Goal: Transaction & Acquisition: Subscribe to service/newsletter

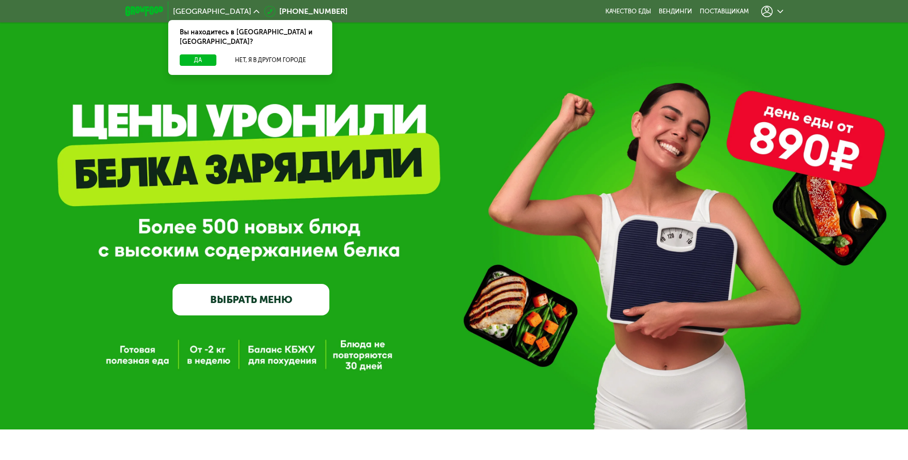
click at [236, 301] on link "ВЫБРАТЬ МЕНЮ" at bounding box center [251, 299] width 157 height 31
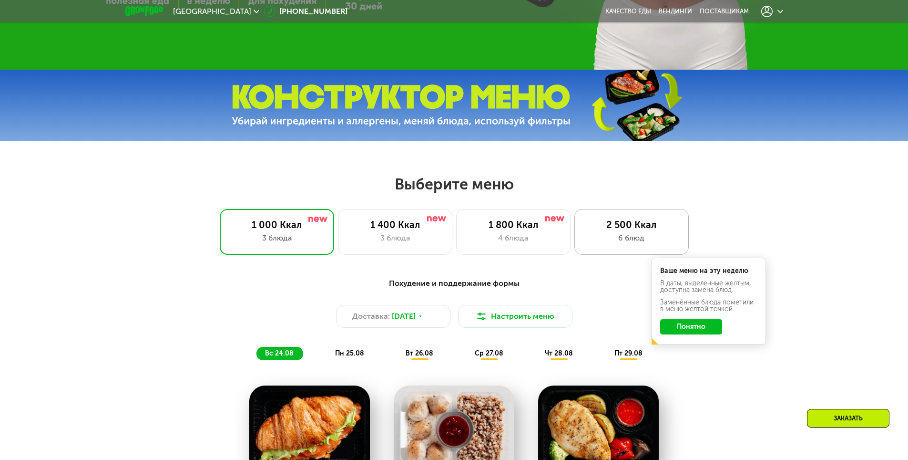
scroll to position [381, 0]
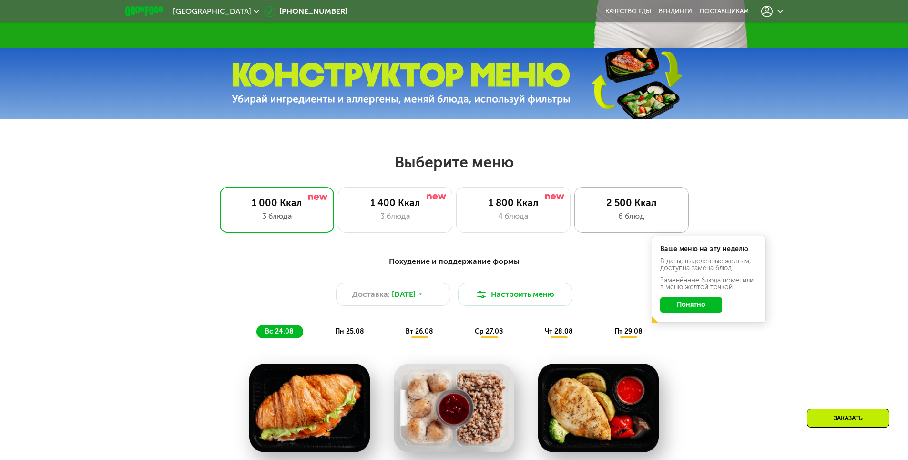
click at [654, 208] on div "2 500 Ккал" at bounding box center [632, 202] width 94 height 11
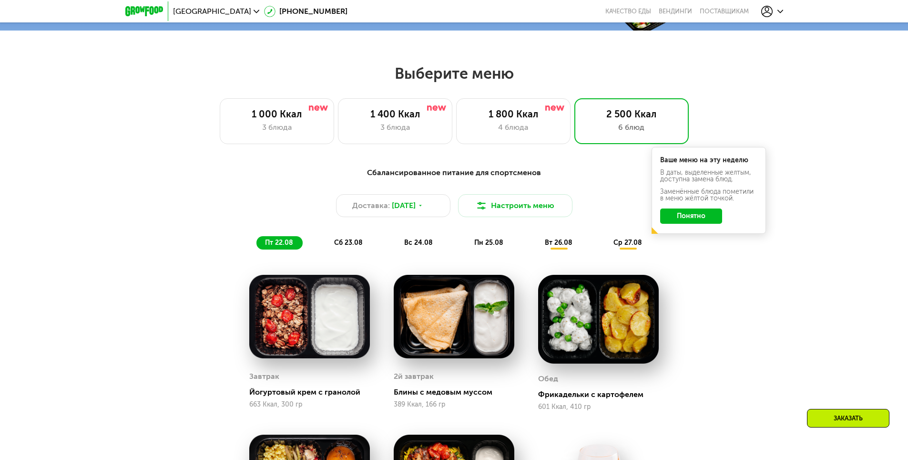
scroll to position [524, 0]
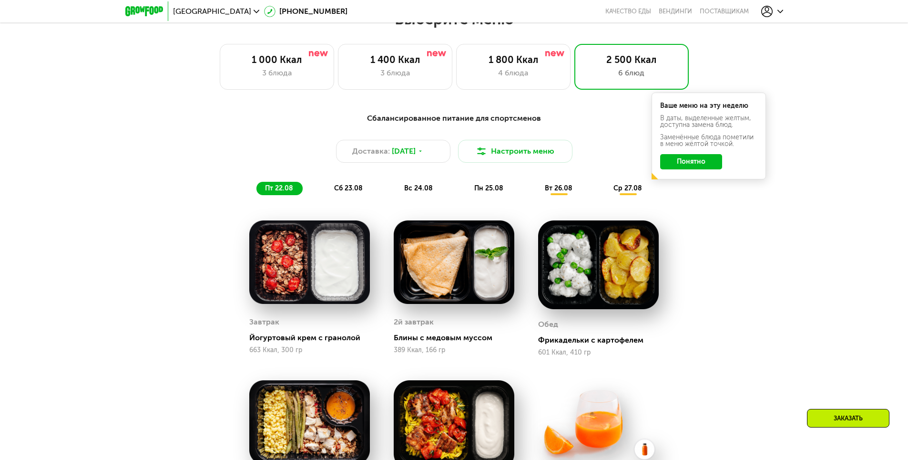
click at [703, 159] on button "Понятно" at bounding box center [691, 161] width 62 height 15
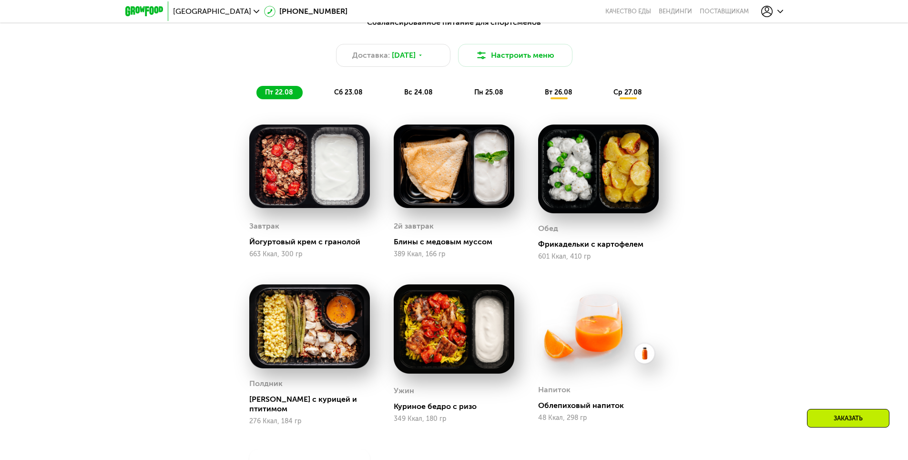
scroll to position [620, 0]
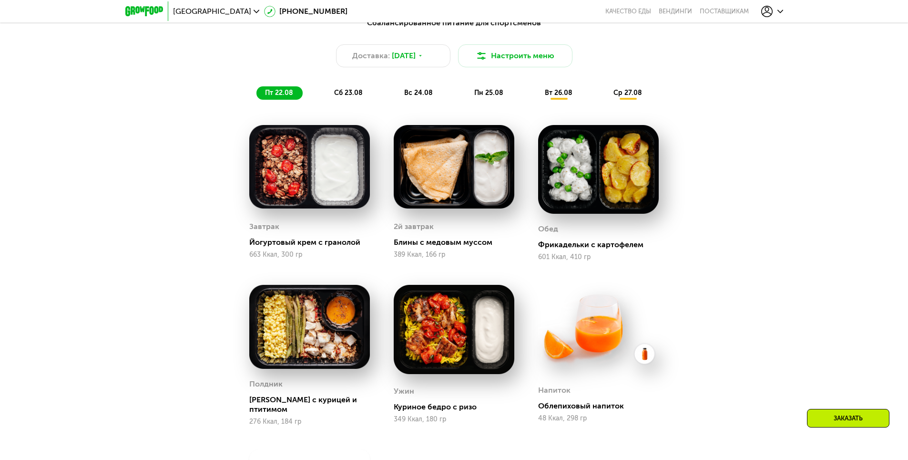
click at [396, 93] on div "сб 23.08" at bounding box center [419, 92] width 47 height 13
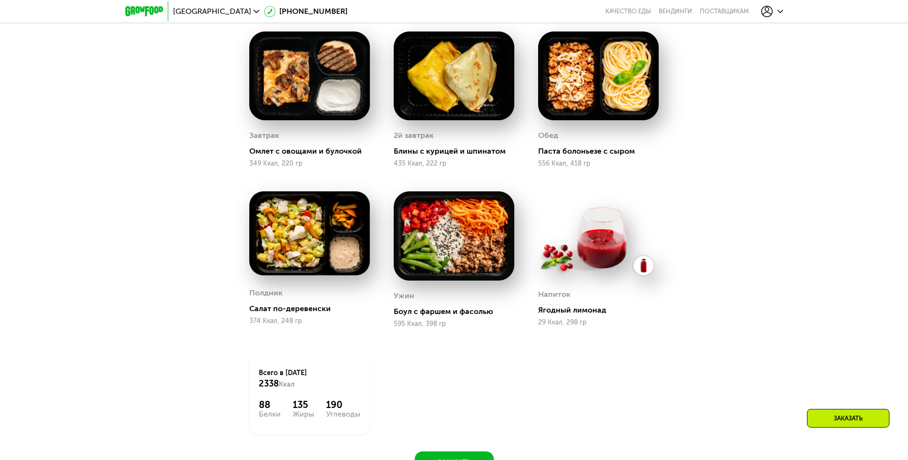
scroll to position [668, 0]
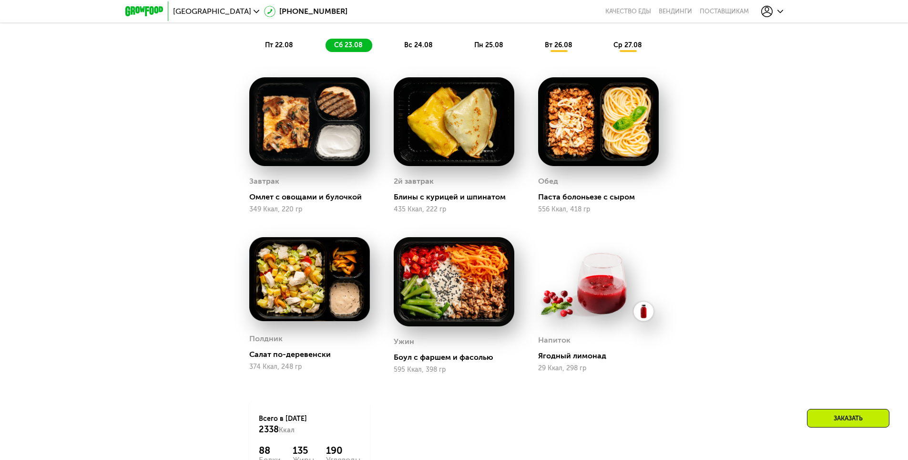
click at [405, 49] on span "вс 24.08" at bounding box center [418, 45] width 29 height 8
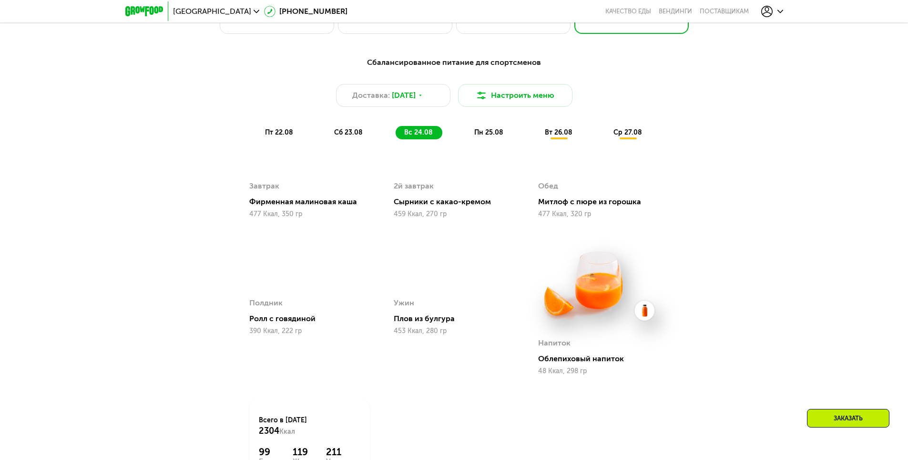
scroll to position [572, 0]
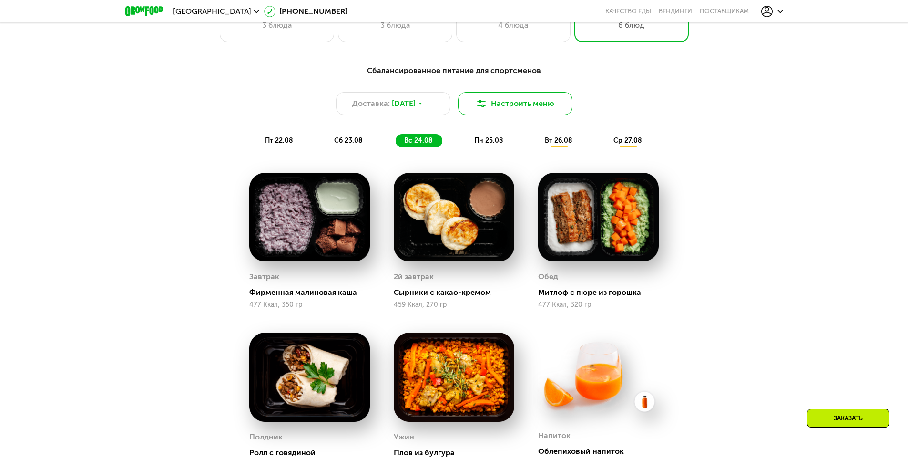
click at [509, 104] on button "Настроить меню" at bounding box center [515, 103] width 114 height 23
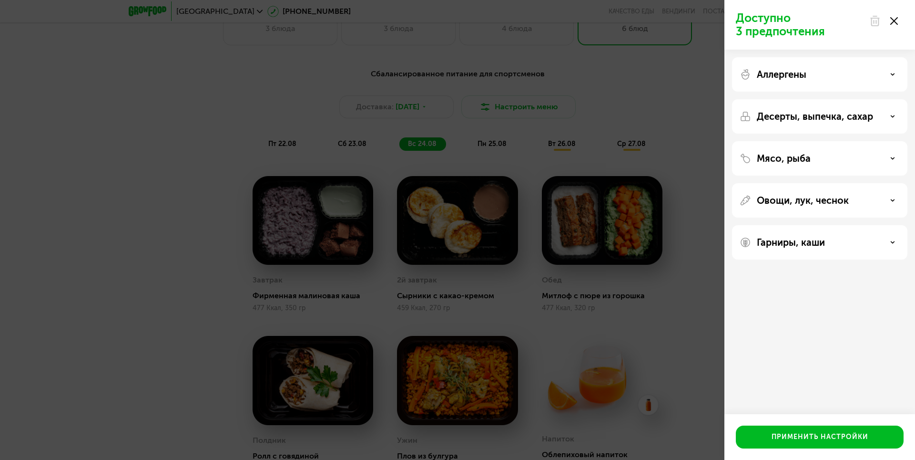
click at [899, 18] on div at bounding box center [884, 20] width 40 height 19
click at [893, 22] on icon at bounding box center [895, 21] width 8 height 8
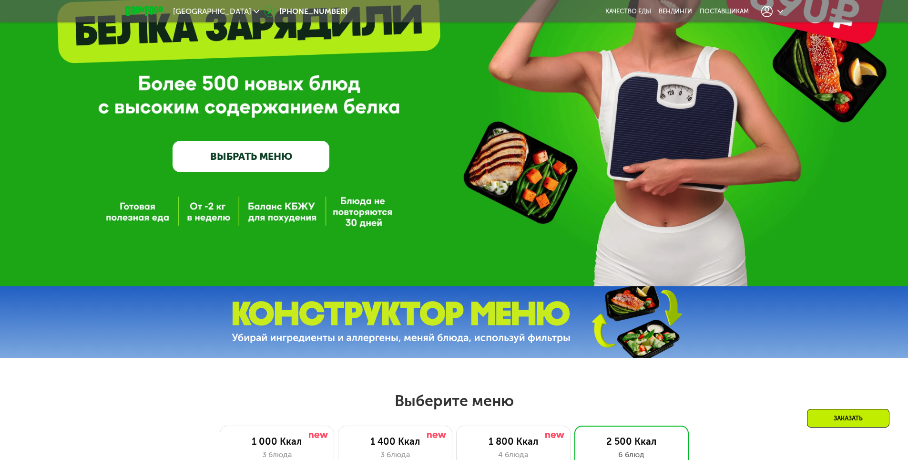
scroll to position [0, 0]
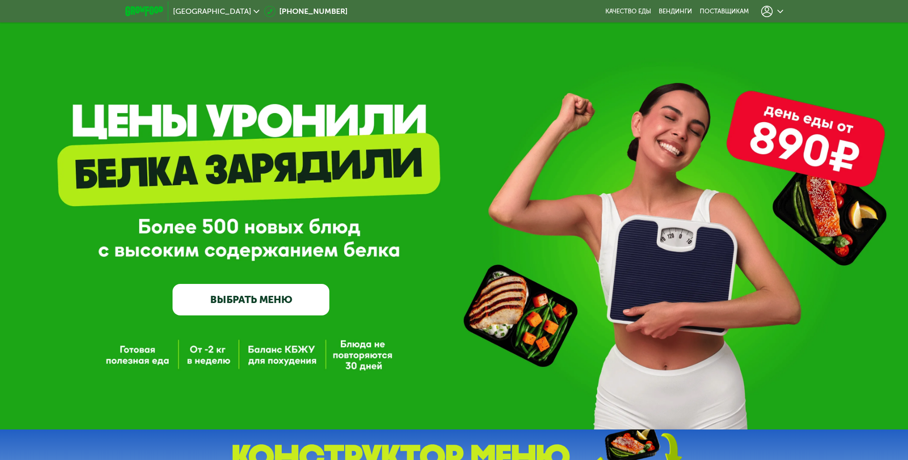
click at [292, 290] on link "ВЫБРАТЬ МЕНЮ" at bounding box center [251, 299] width 157 height 31
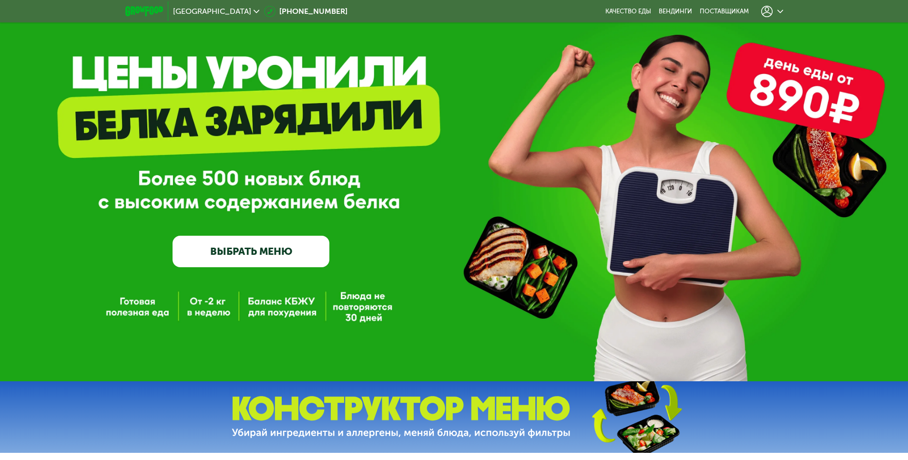
click at [299, 301] on div "GrowFood — доставка правильного питания ВЫБРАТЬ МЕНЮ" at bounding box center [454, 166] width 908 height 429
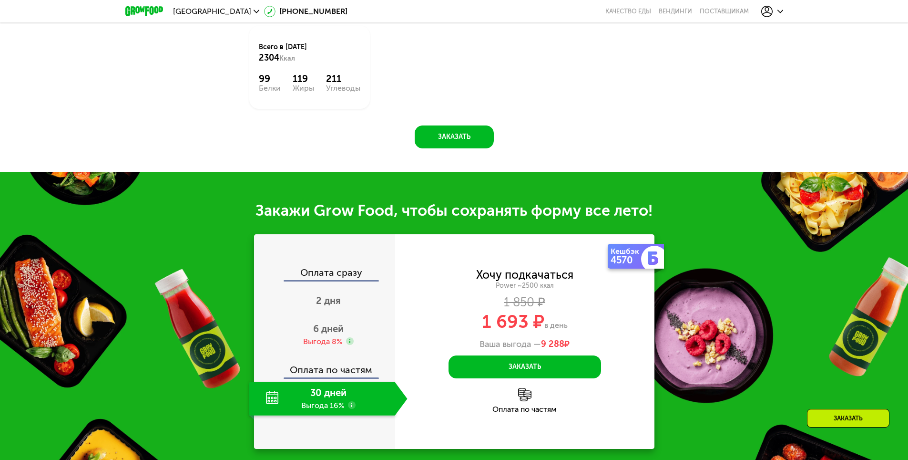
scroll to position [1039, 0]
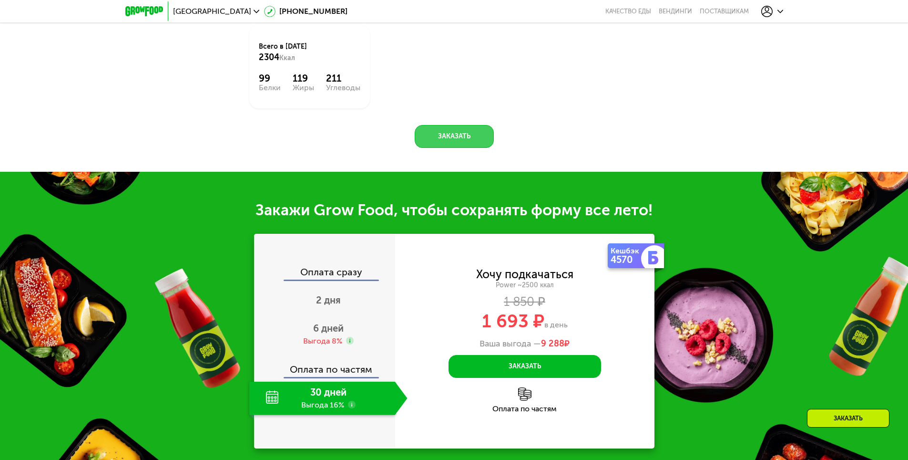
click at [475, 145] on button "Заказать" at bounding box center [454, 136] width 79 height 23
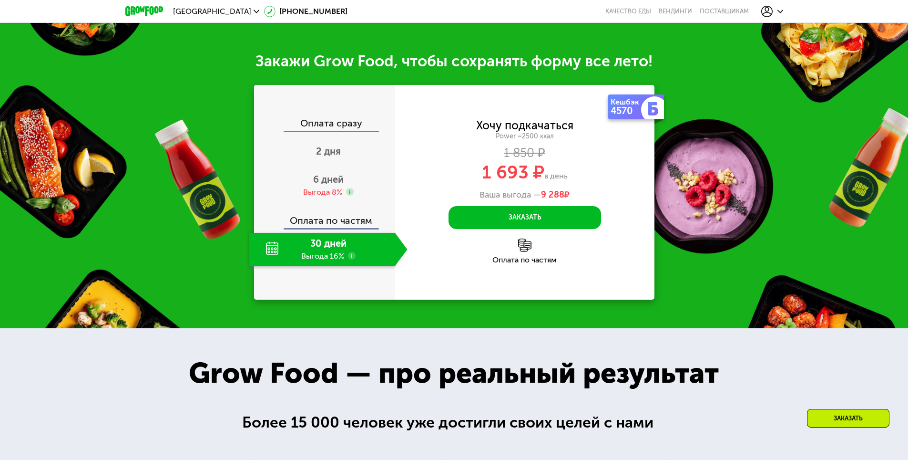
scroll to position [1214, 0]
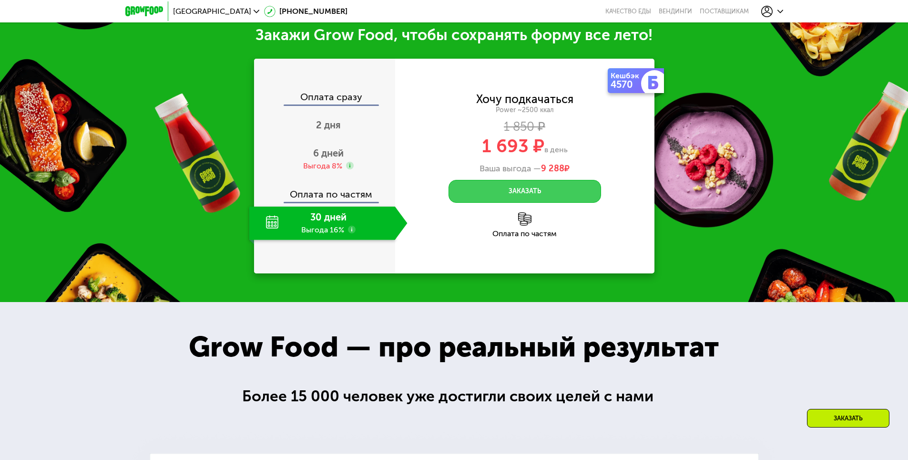
click at [488, 186] on button "Заказать" at bounding box center [525, 191] width 153 height 23
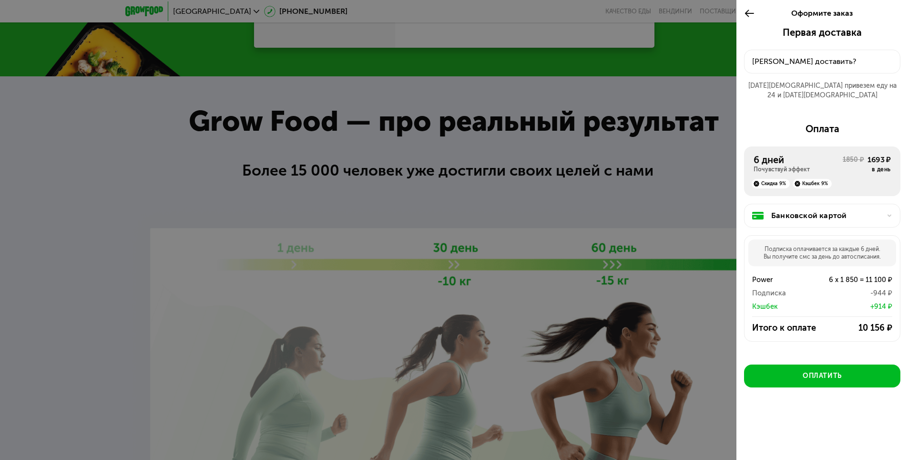
scroll to position [1453, 0]
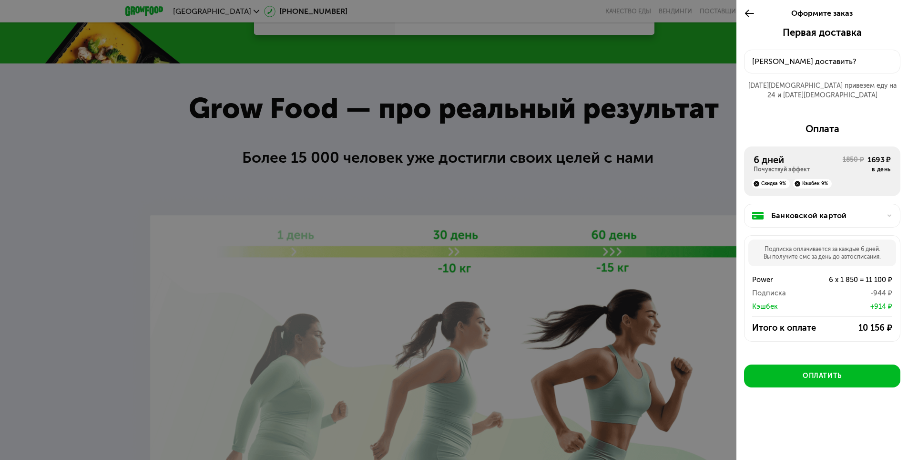
click at [530, 217] on div at bounding box center [454, 230] width 908 height 460
click at [751, 10] on icon at bounding box center [749, 13] width 11 height 11
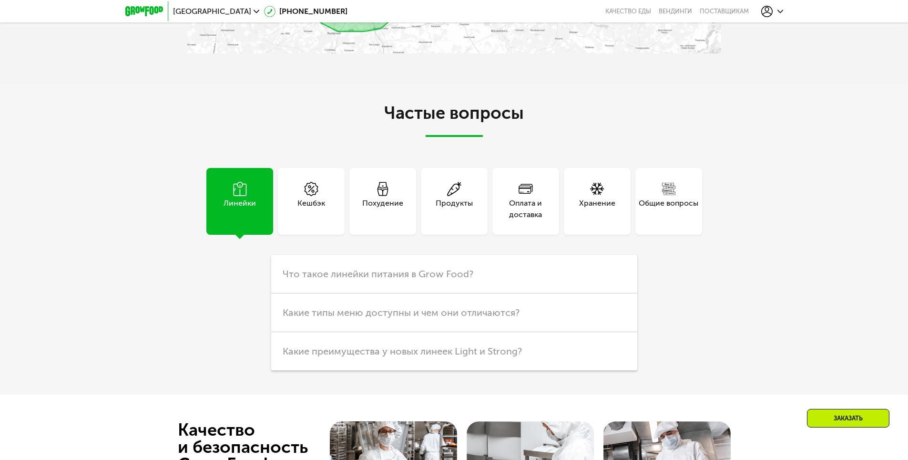
scroll to position [2597, 0]
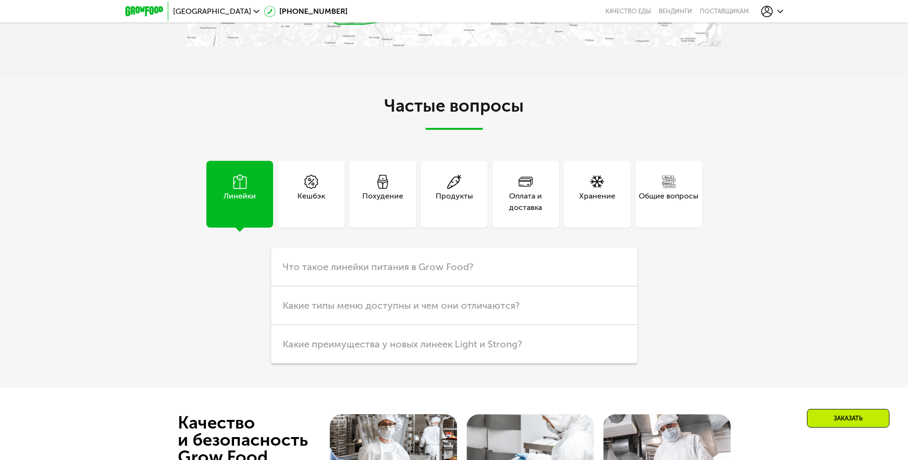
click at [483, 198] on div "Продукты" at bounding box center [454, 194] width 67 height 67
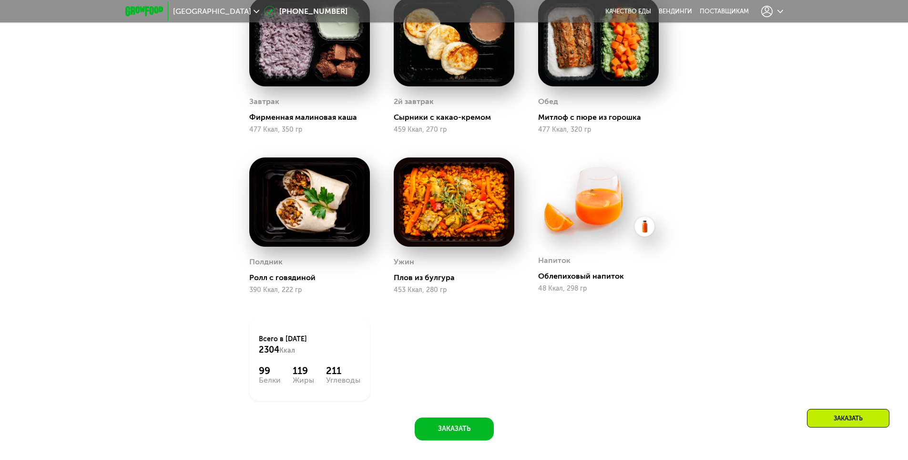
scroll to position [0, 0]
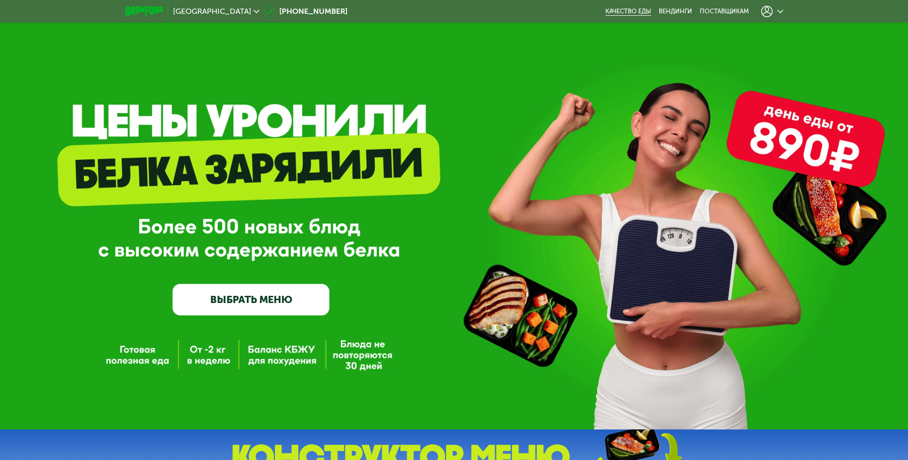
click at [621, 12] on link "Качество еды" at bounding box center [629, 12] width 46 height 8
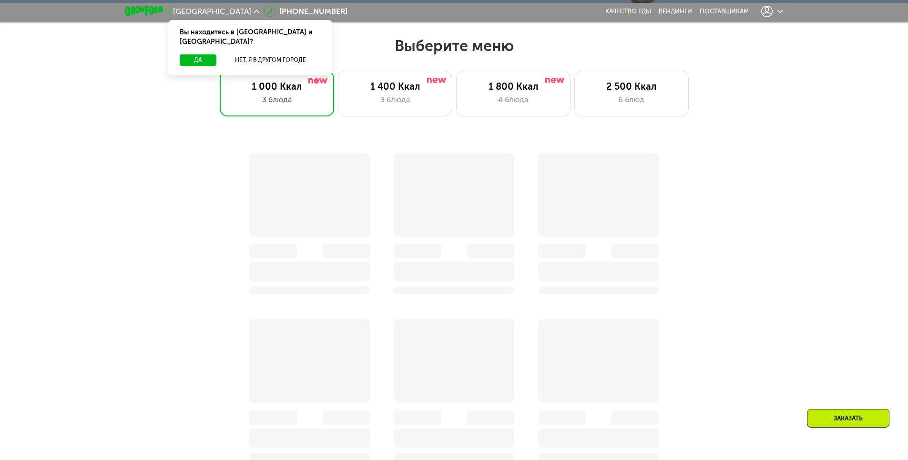
click at [787, 14] on div at bounding box center [772, 11] width 31 height 21
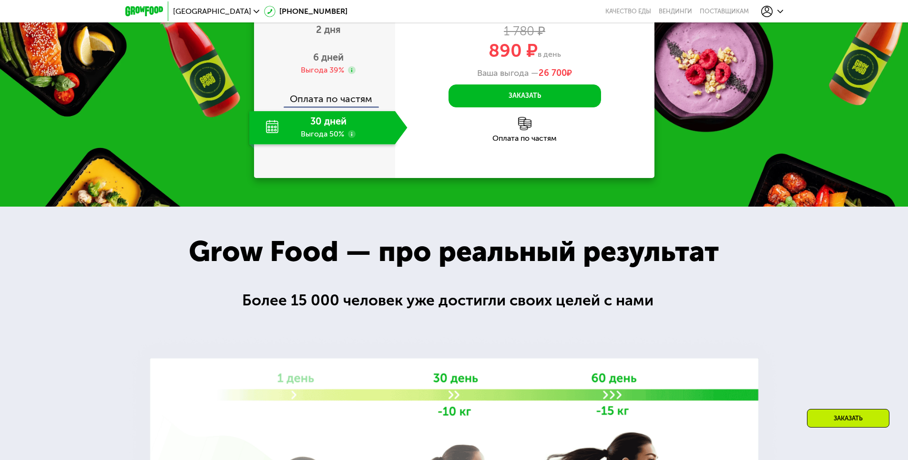
click at [779, 10] on icon at bounding box center [781, 12] width 6 height 6
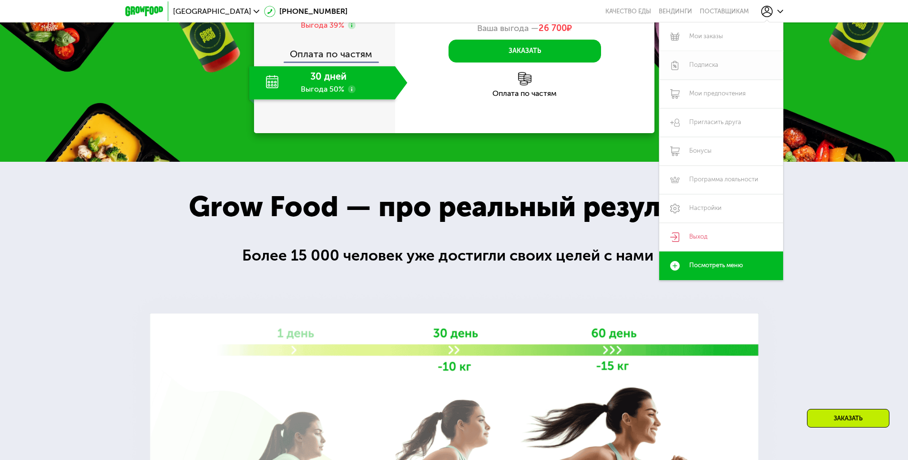
click at [729, 65] on link "Подписка" at bounding box center [721, 65] width 124 height 29
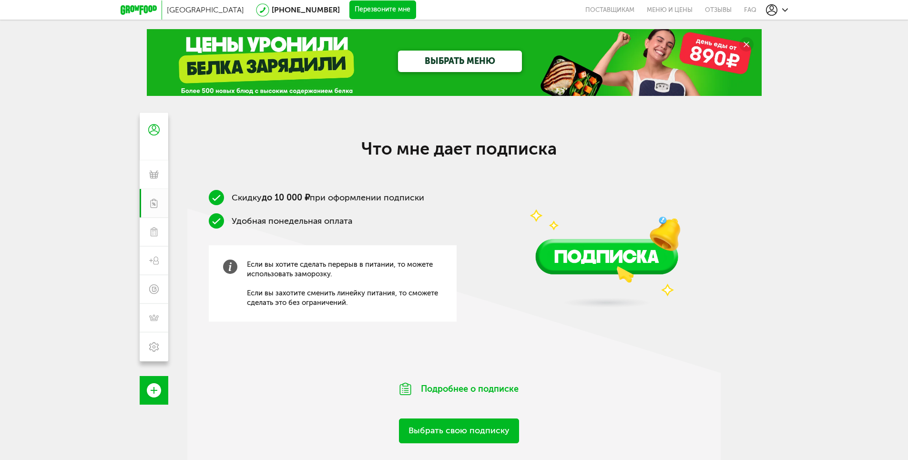
click at [783, 12] on icon at bounding box center [785, 10] width 6 height 6
